Goal: Find specific page/section: Find specific page/section

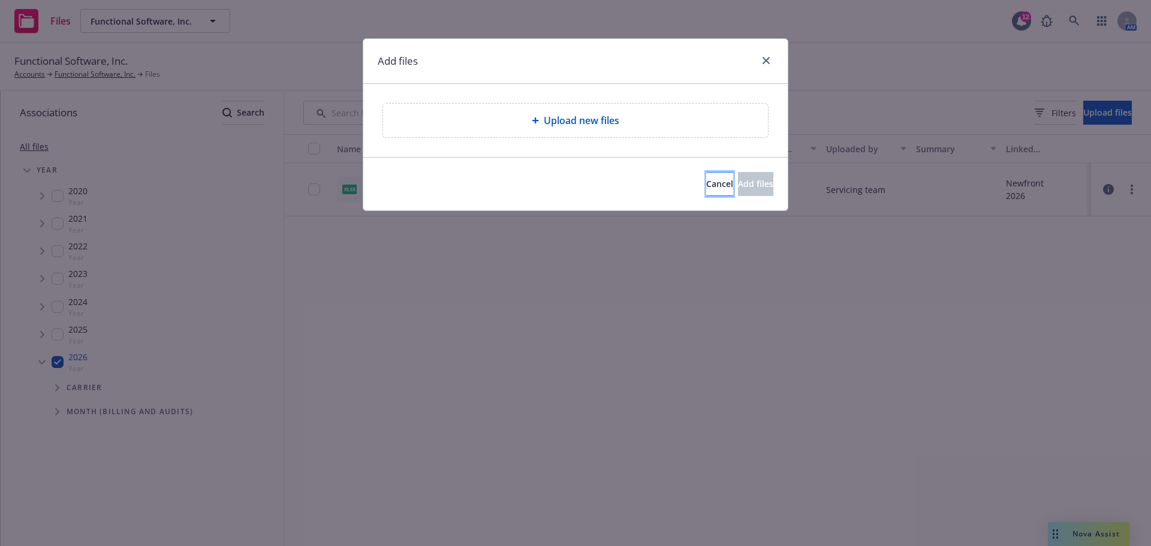
click at [706, 191] on button "Cancel" at bounding box center [719, 184] width 27 height 24
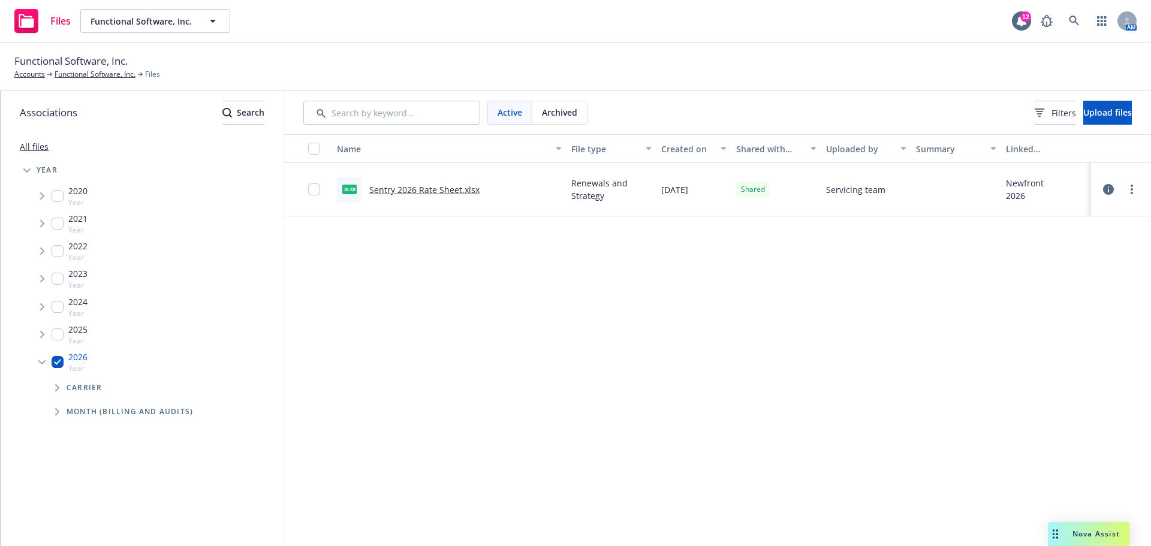
click at [45, 365] on span "Tree Example" at bounding box center [41, 362] width 19 height 19
click at [43, 362] on icon "Tree Example" at bounding box center [42, 362] width 4 height 7
click at [57, 388] on icon "Tree Example" at bounding box center [57, 387] width 5 height 7
click at [57, 389] on icon "Tree Example" at bounding box center [56, 388] width 7 height 5
click at [57, 389] on icon "Tree Example" at bounding box center [57, 387] width 5 height 7
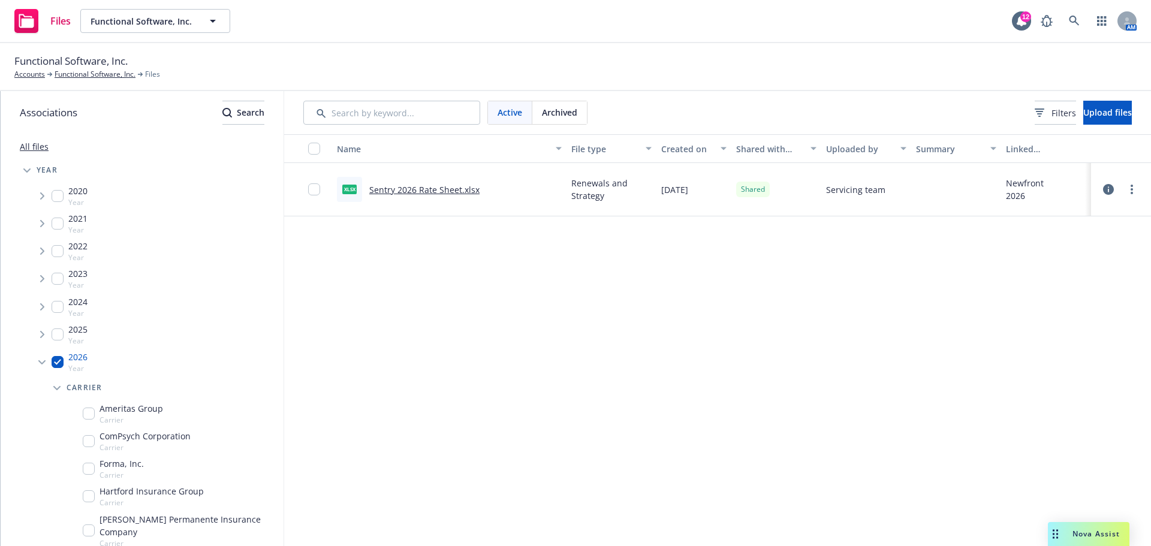
scroll to position [99, 0]
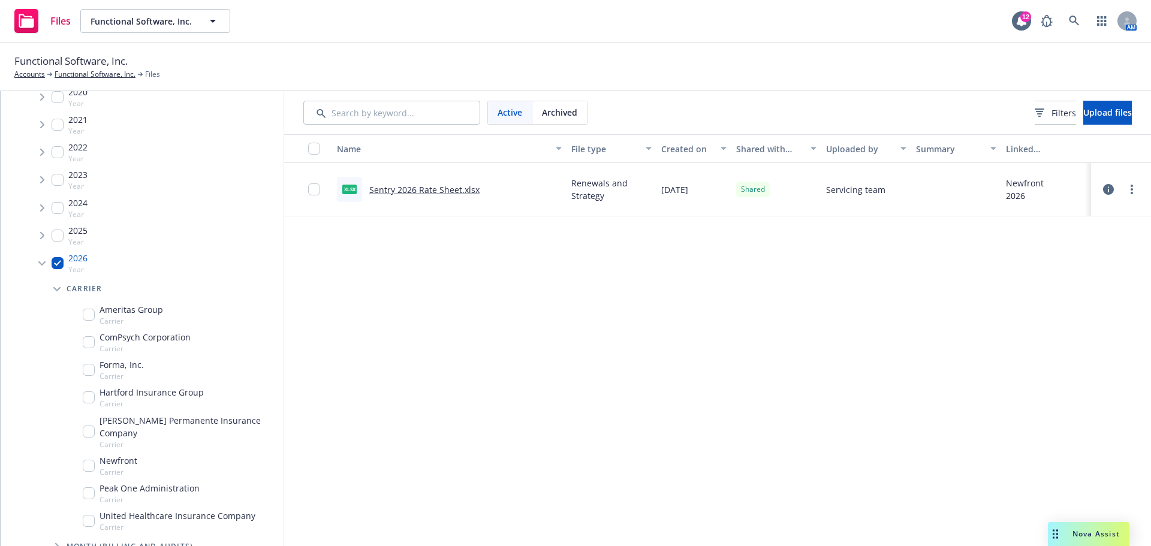
click at [488, 310] on div "Name File type Created on Shared with client Uploaded by Summary Linked associa…" at bounding box center [717, 340] width 867 height 412
click at [491, 309] on div "Name File type Created on Shared with client Uploaded by Summary Linked associa…" at bounding box center [717, 340] width 867 height 412
